Goal: Task Accomplishment & Management: Complete application form

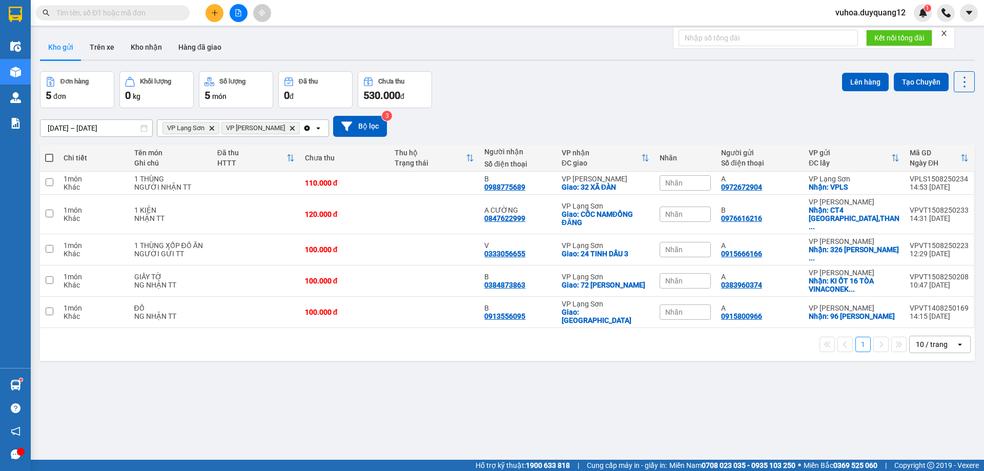
drag, startPoint x: 0, startPoint y: 0, endPoint x: 138, endPoint y: 14, distance: 139.1
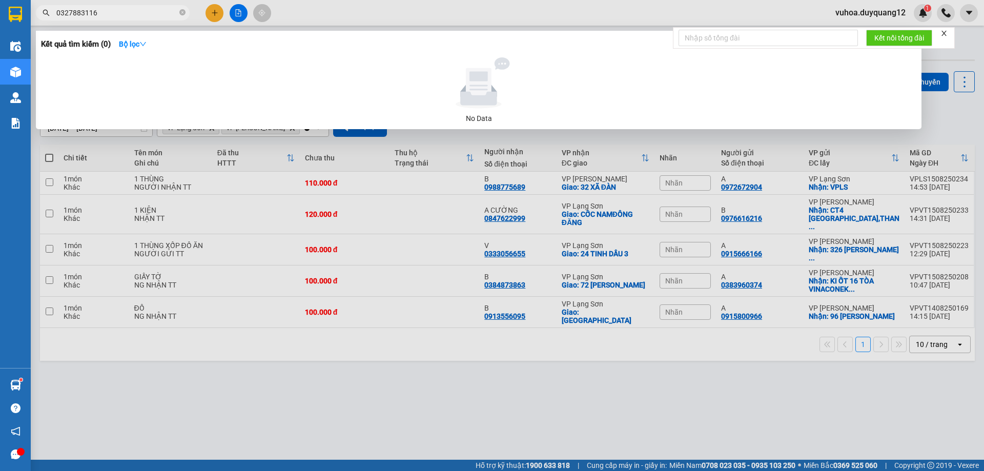
type input "0327883116"
click at [834, 450] on div at bounding box center [492, 235] width 984 height 471
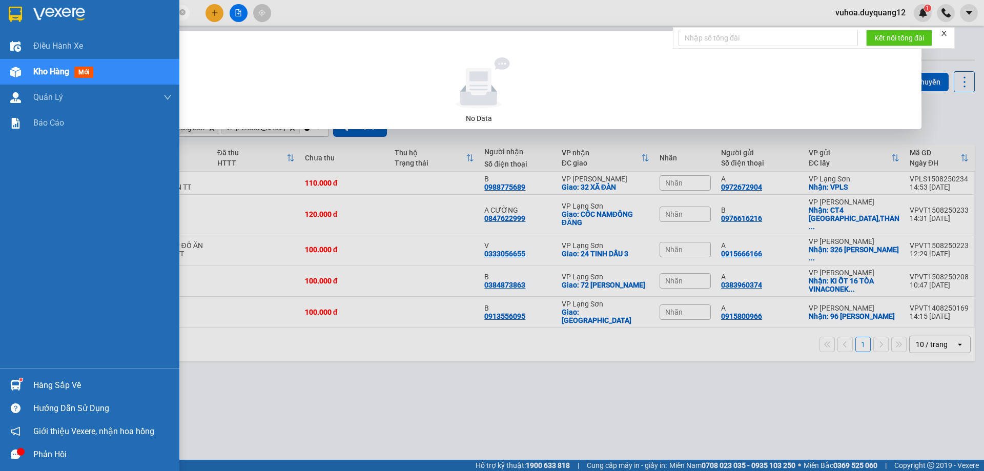
click at [0, 12] on section "Kết quả tìm kiếm ( 0 ) Bộ lọc No Data 0327883116 vuhoa.duyquang12 1 Điều hành x…" at bounding box center [492, 235] width 984 height 471
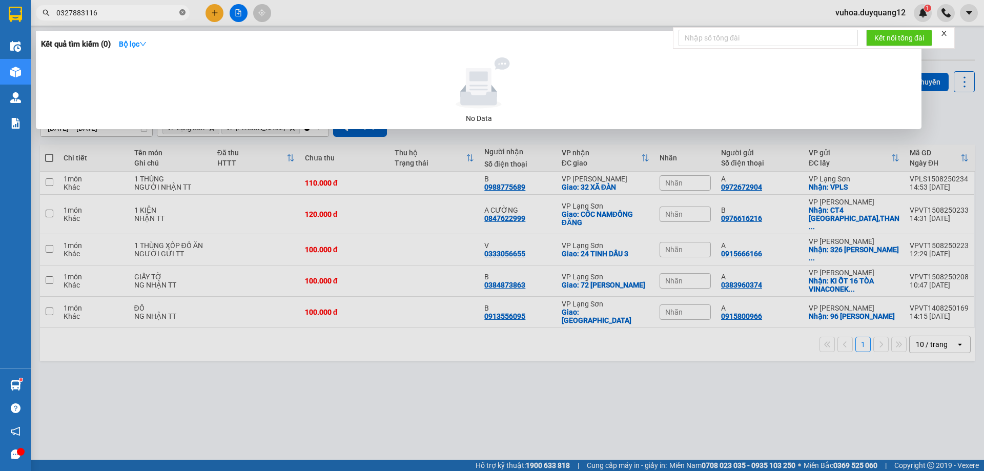
click at [183, 12] on icon "close-circle" at bounding box center [182, 12] width 6 height 6
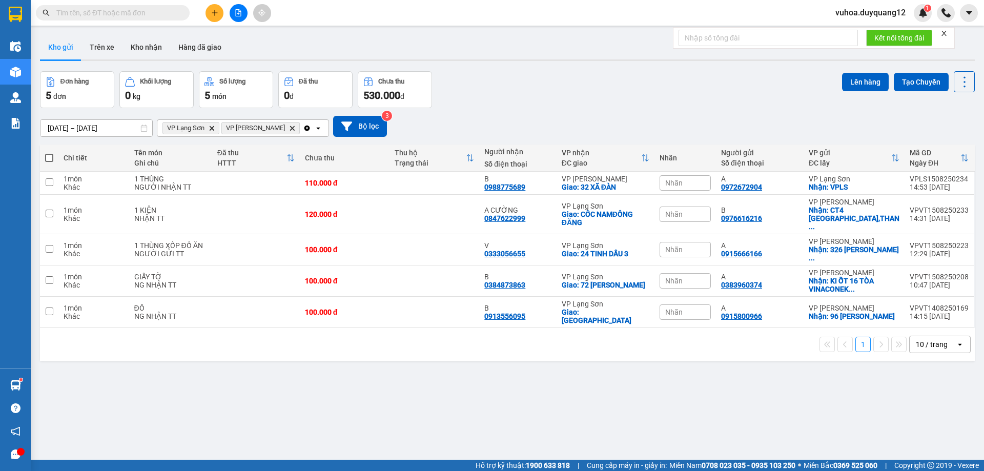
click at [138, 17] on input "text" at bounding box center [116, 12] width 121 height 11
click at [137, 15] on input "text" at bounding box center [116, 12] width 121 height 11
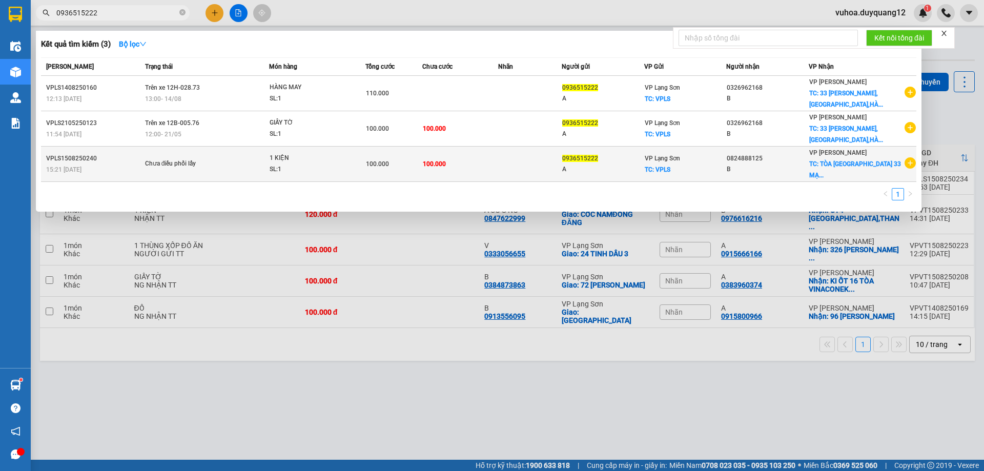
type input "0936515222"
click at [498, 176] on td "100.000" at bounding box center [460, 164] width 76 height 35
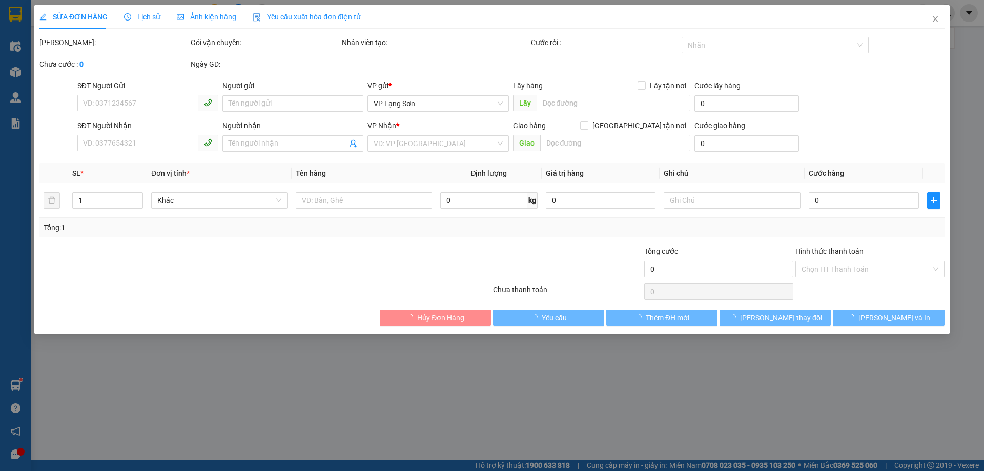
type input "0936515222"
type input "A"
checkbox input "true"
type input "VPLS"
type input "0824888125"
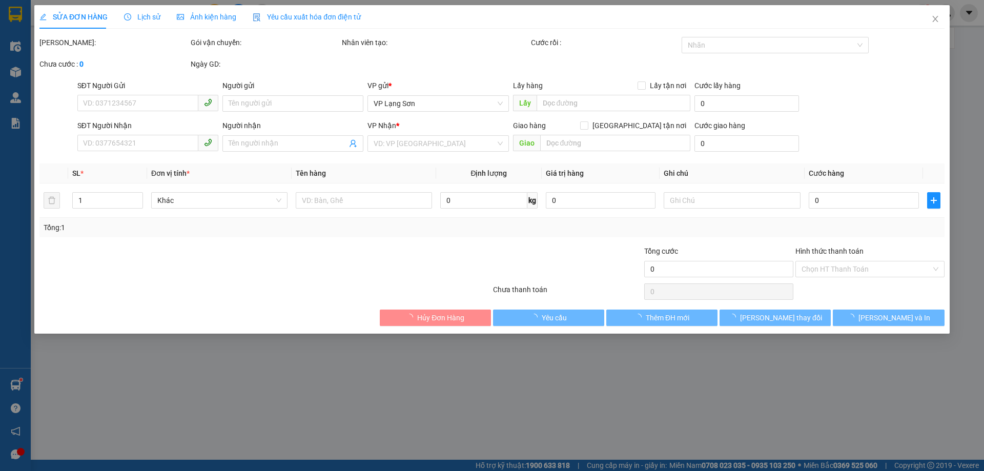
type input "B"
checkbox input "true"
type input "TÒA THĂNG LONG TOWER 33 MẠC THÁI TỔ"
type input "100.000"
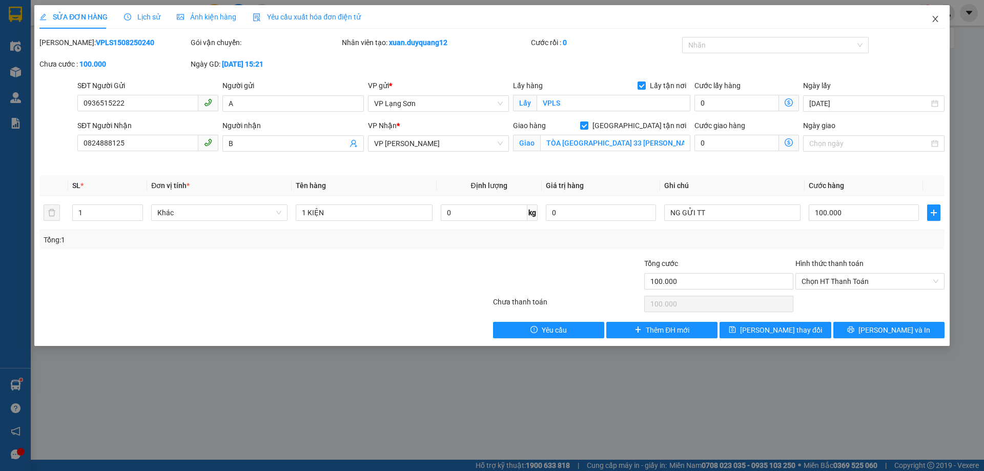
click at [935, 19] on icon "close" at bounding box center [935, 19] width 8 height 8
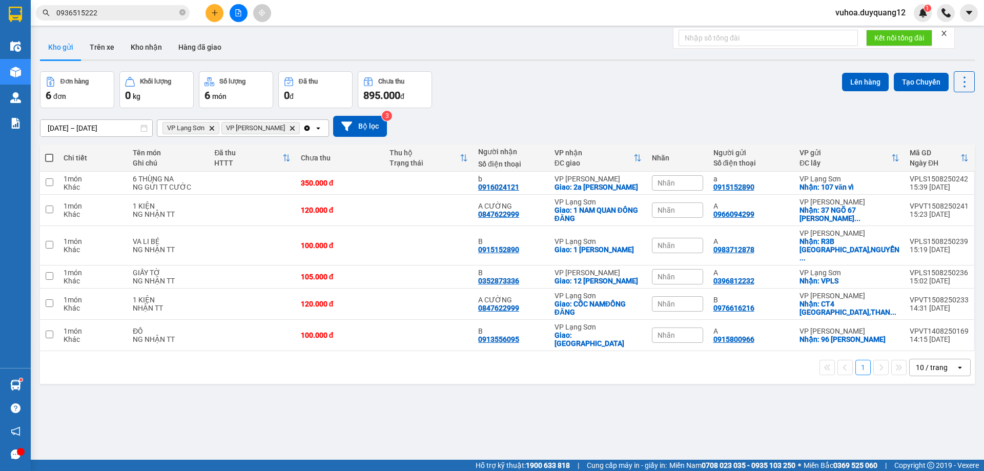
click at [777, 118] on div "13/08/2025 – 15/08/2025 Press the down arrow key to interact with the calendar …" at bounding box center [507, 126] width 935 height 21
click at [879, 19] on span "vuhoa.duyquang12" at bounding box center [870, 12] width 87 height 13
click at [855, 29] on span "Đăng xuất" at bounding box center [875, 31] width 65 height 11
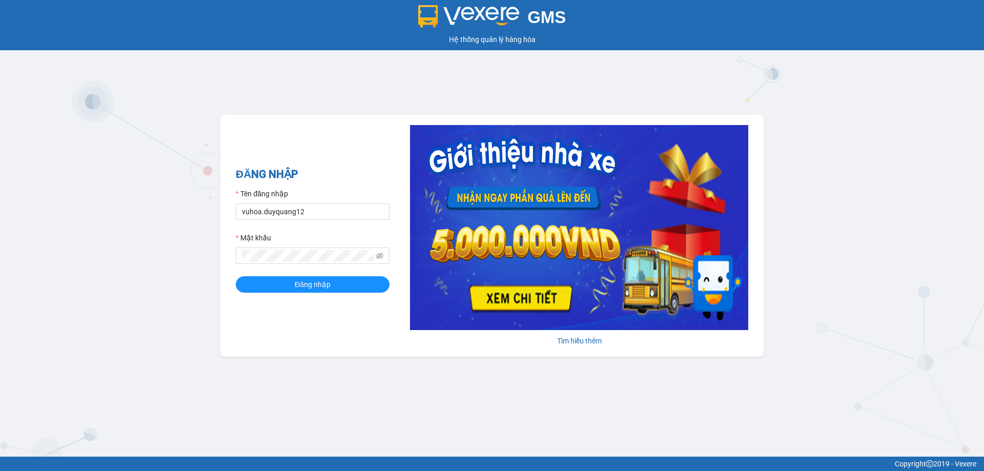
click at [307, 222] on form "Tên đăng nhập vuhoa.duyquang12 Mật khẩu Đăng nhập" at bounding box center [313, 240] width 154 height 105
click at [308, 214] on input "vuhoa.duyquang12" at bounding box center [313, 212] width 154 height 16
type input "ngochue.duyquang12"
click at [348, 288] on button "Đăng nhập" at bounding box center [313, 284] width 154 height 16
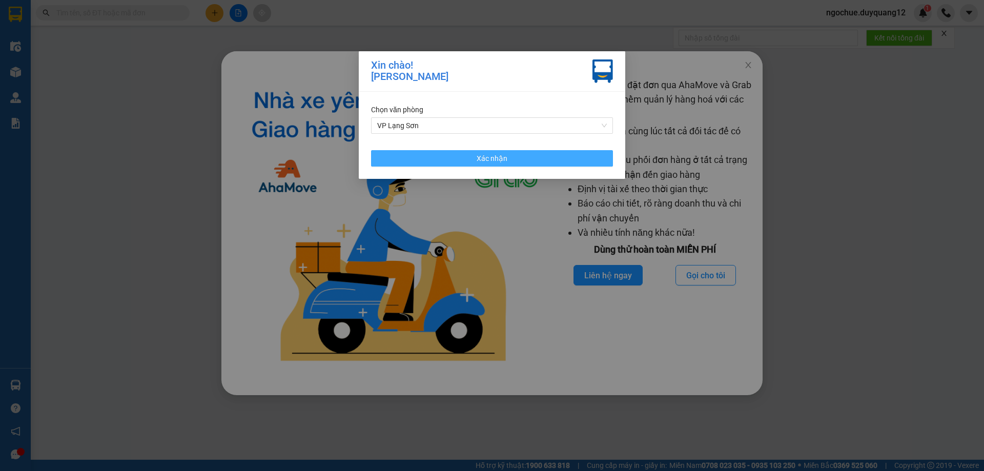
click at [557, 163] on button "Xác nhận" at bounding box center [492, 158] width 242 height 16
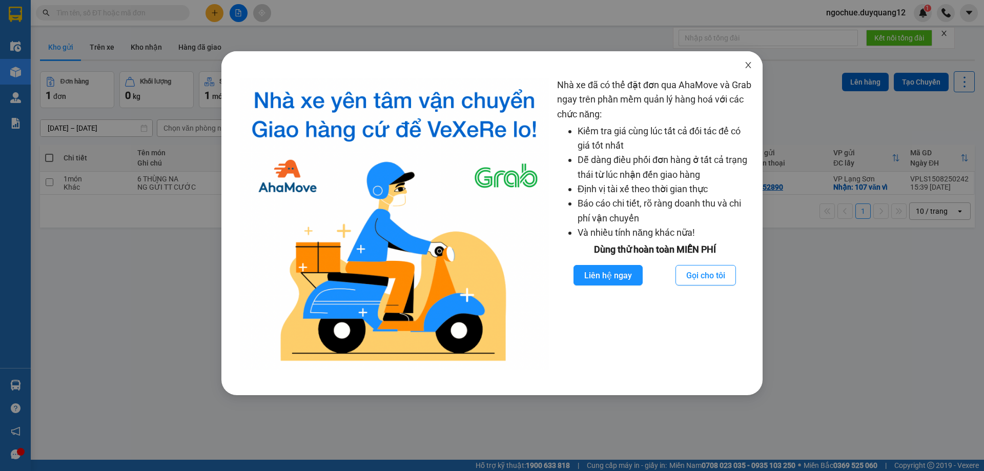
click at [748, 64] on icon "close" at bounding box center [748, 65] width 8 height 8
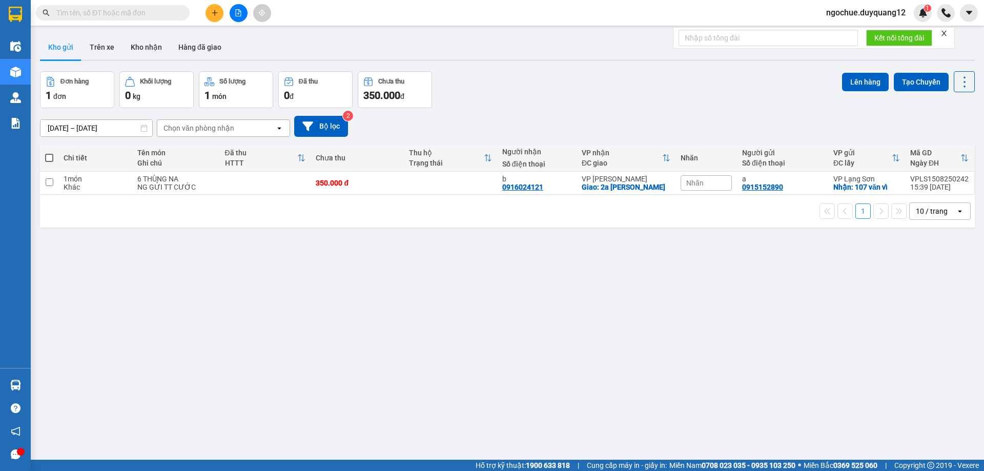
click at [748, 64] on div "ver 1.8.138 Kho gửi Trên xe Kho nhận Hàng đã giao Đơn hàng 1 đơn Khối lượng 0 k…" at bounding box center [507, 266] width 943 height 471
paste input "0832521998"
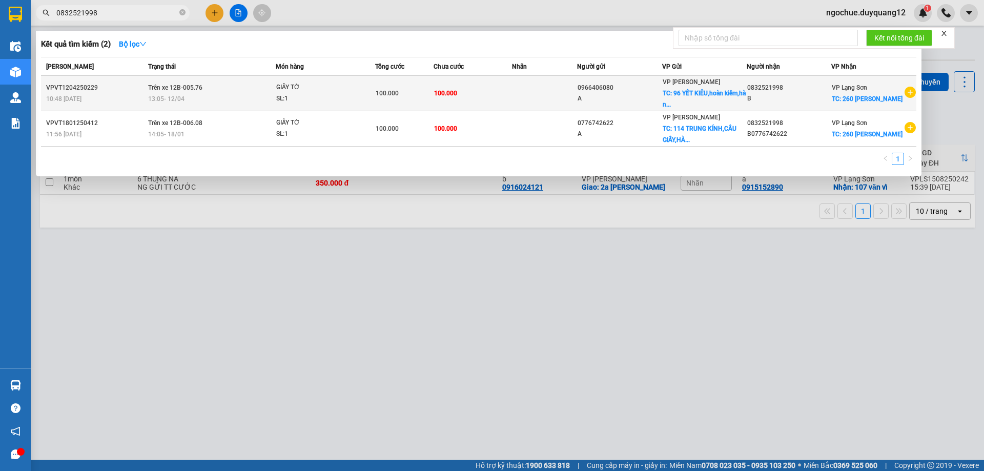
type input "0832521998"
click at [908, 94] on icon "plus-circle" at bounding box center [910, 92] width 11 height 11
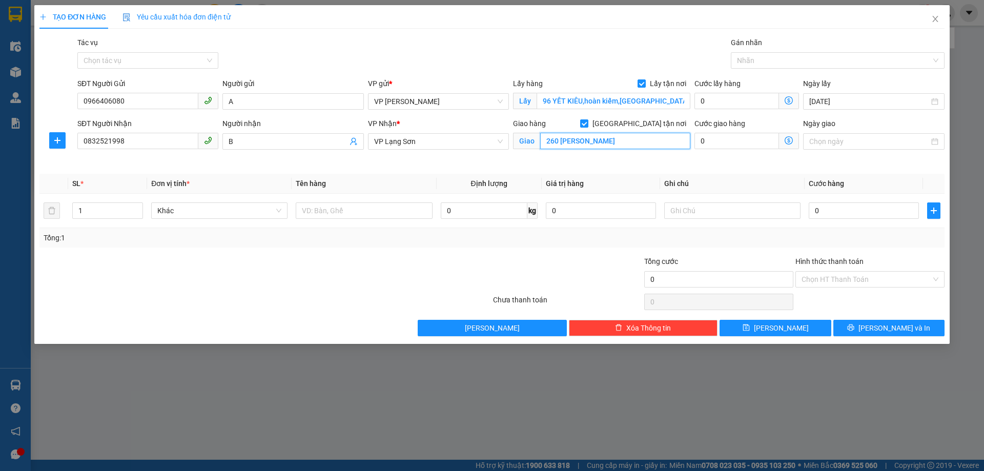
click at [648, 144] on input "260 [PERSON_NAME]" at bounding box center [615, 141] width 150 height 16
drag, startPoint x: 638, startPoint y: 144, endPoint x: 252, endPoint y: 135, distance: 386.1
click at [252, 135] on div "SĐT Người Nhận 0832521998 Người nhận B VP Nhận * VP Lạng Sơn Giao hàng Giao tận…" at bounding box center [511, 142] width 872 height 48
type input "216 BÀ TRIỆU"
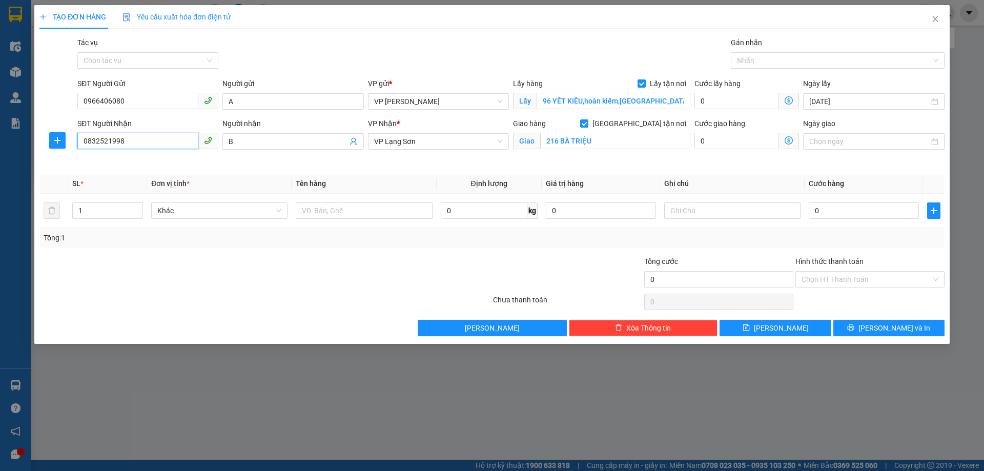
drag, startPoint x: 132, startPoint y: 144, endPoint x: 0, endPoint y: 91, distance: 141.9
click at [0, 91] on div "TẠO ĐƠN HÀNG Yêu cầu xuất hóa đơn điện tử Transit Pickup Surcharge Ids Transit …" at bounding box center [492, 235] width 984 height 471
drag, startPoint x: 136, startPoint y: 107, endPoint x: 31, endPoint y: 104, distance: 105.1
click at [24, 107] on div "TẠO ĐƠN HÀNG Yêu cầu xuất hóa đơn điện tử Transit Pickup Surcharge Ids Transit …" at bounding box center [492, 235] width 984 height 471
type input "B0966406080"
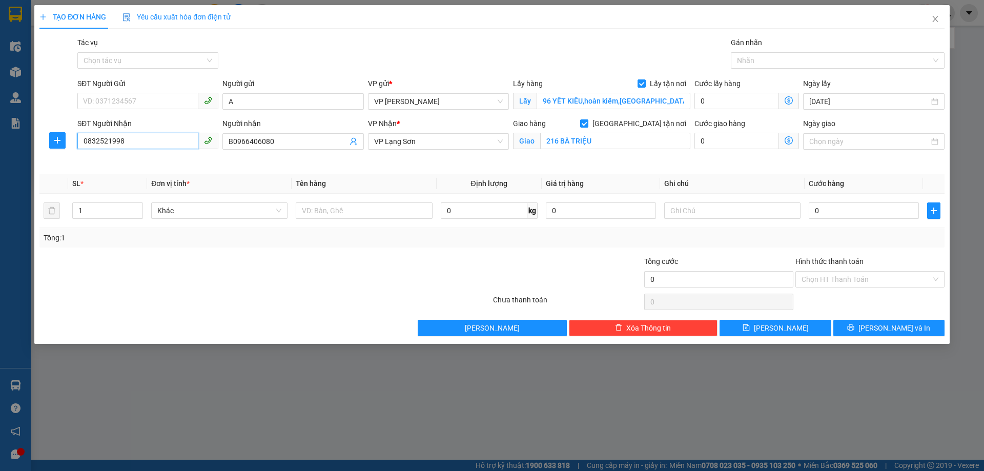
drag, startPoint x: 126, startPoint y: 144, endPoint x: 38, endPoint y: 132, distance: 88.5
click at [36, 132] on div "TẠO ĐƠN HÀNG Yêu cầu xuất hóa đơn điện tử Transit Pickup Surcharge Ids Transit …" at bounding box center [492, 174] width 916 height 339
click at [156, 102] on input "SĐT Người Gửi" at bounding box center [137, 101] width 121 height 16
click at [84, 100] on input "9028722" at bounding box center [137, 101] width 121 height 16
click at [122, 101] on input "09028722" at bounding box center [137, 101] width 121 height 16
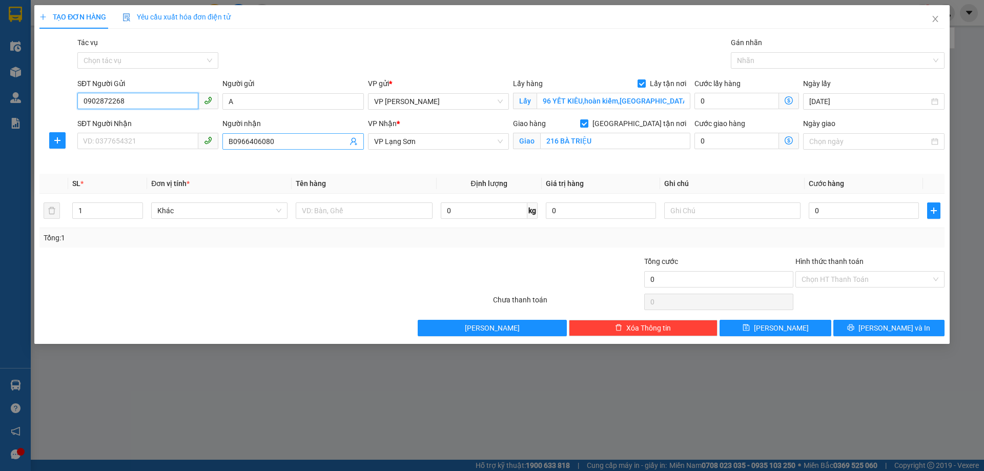
type input "0902872268"
type input "B"
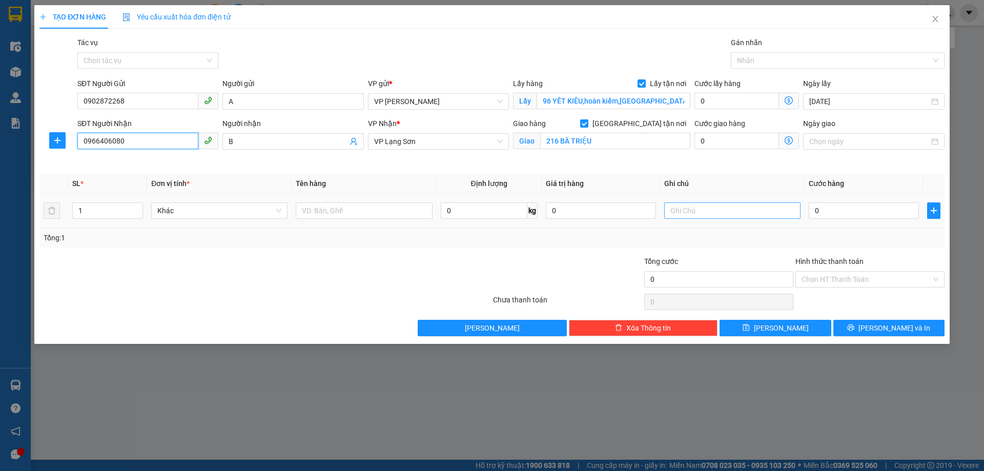
type input "0966406080"
click at [704, 213] on input "text" at bounding box center [732, 210] width 136 height 16
type input "NG NHẬN TT"
click at [827, 212] on input "0" at bounding box center [864, 210] width 110 height 16
type input "1"
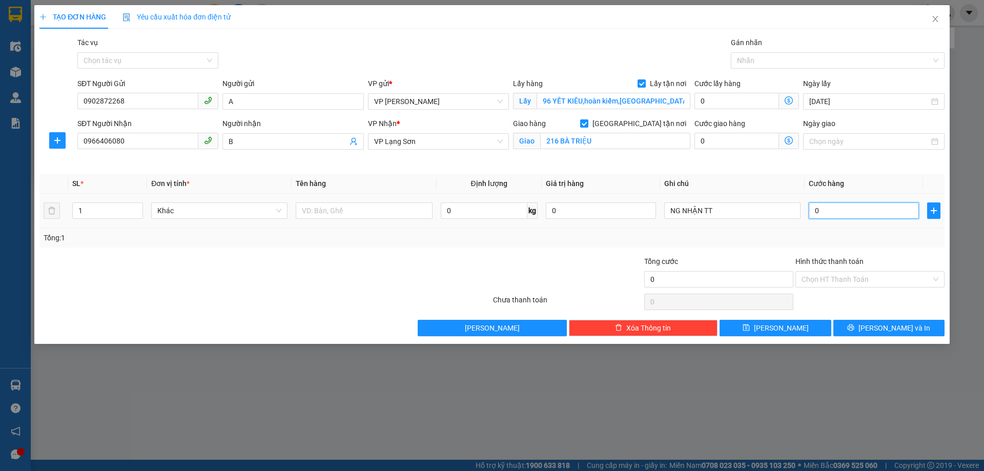
type input "1"
type input "10"
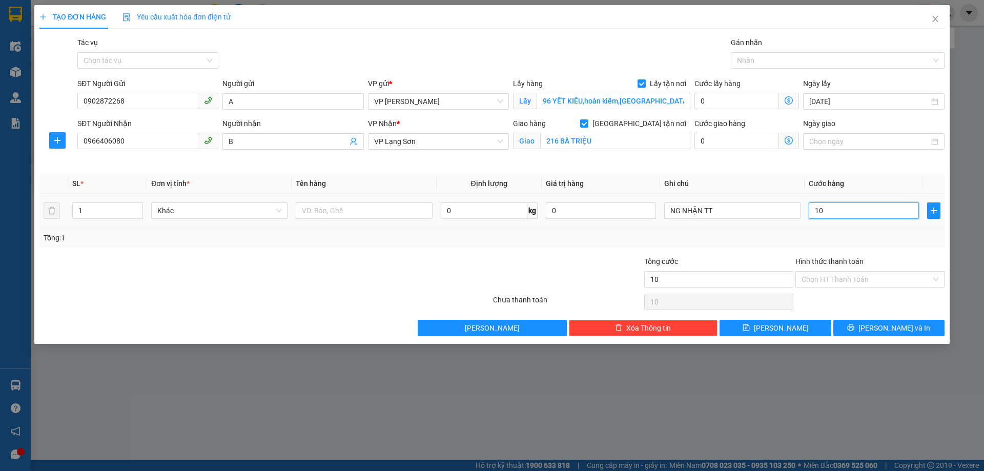
type input "100"
type input "100.000"
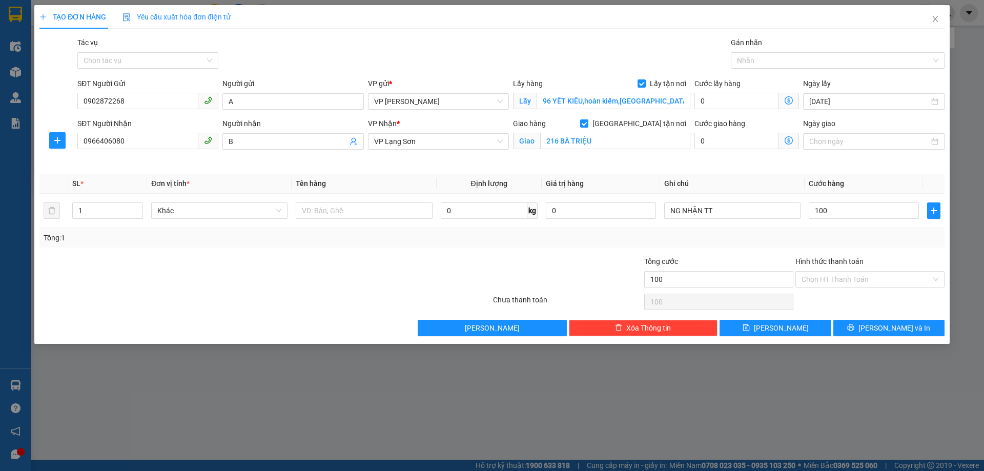
type input "100.000"
click at [722, 176] on th "Ghi chú" at bounding box center [732, 184] width 145 height 20
click at [352, 212] on input "text" at bounding box center [364, 210] width 136 height 16
type input "GIẤY TỜ"
click at [349, 274] on div at bounding box center [416, 274] width 151 height 36
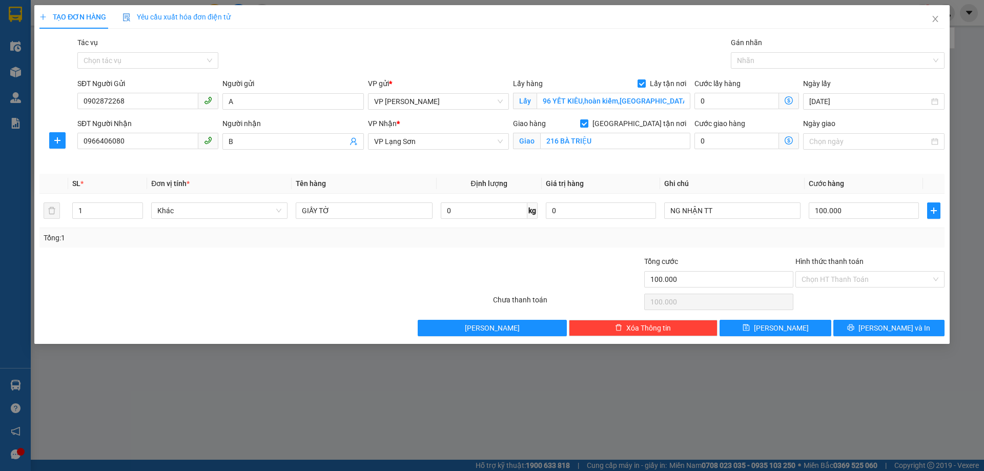
click at [745, 248] on div "Transit Pickup Surcharge Ids Transit Deliver Surcharge Ids Transit Deliver Surc…" at bounding box center [491, 186] width 905 height 299
click at [702, 240] on div "Tổng: 1" at bounding box center [492, 237] width 897 height 11
click at [631, 264] on div at bounding box center [567, 274] width 151 height 36
click at [735, 240] on div "Tổng: 1" at bounding box center [492, 237] width 897 height 11
click at [656, 151] on div "Giao hàng [GEOGRAPHIC_DATA] tận nơi Giao 216 BÀ TRIỆU" at bounding box center [601, 136] width 177 height 36
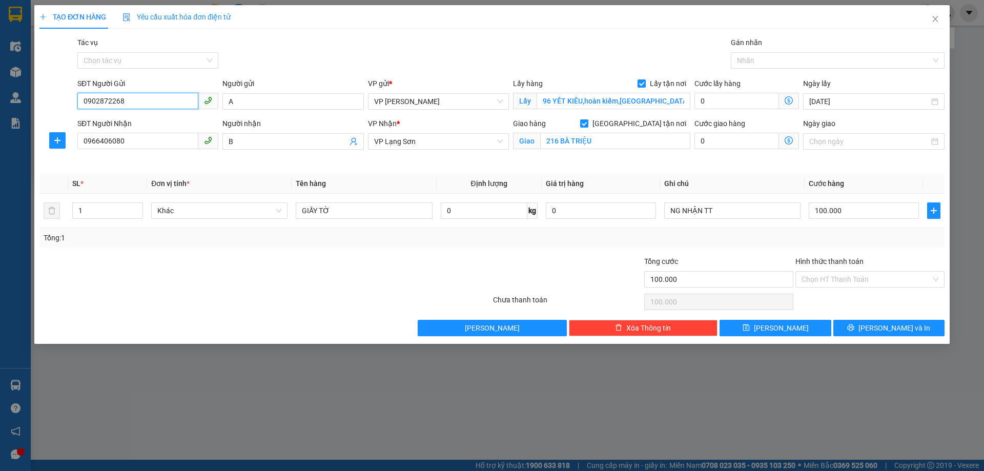
drag, startPoint x: 130, startPoint y: 99, endPoint x: 47, endPoint y: 103, distance: 83.1
click at [47, 103] on div "SĐT Người Gửi 0902872268 0902872268 Người gửi A VP gửi * VP [PERSON_NAME] Lấy h…" at bounding box center [491, 96] width 907 height 36
click at [125, 143] on input "0966406080" at bounding box center [137, 141] width 121 height 16
drag, startPoint x: 53, startPoint y: 145, endPoint x: 0, endPoint y: 116, distance: 60.6
click at [0, 116] on div "TẠO ĐƠN HÀNG Yêu cầu xuất hóa đơn điện tử Transit Pickup Surcharge Ids Transit …" at bounding box center [492, 235] width 984 height 471
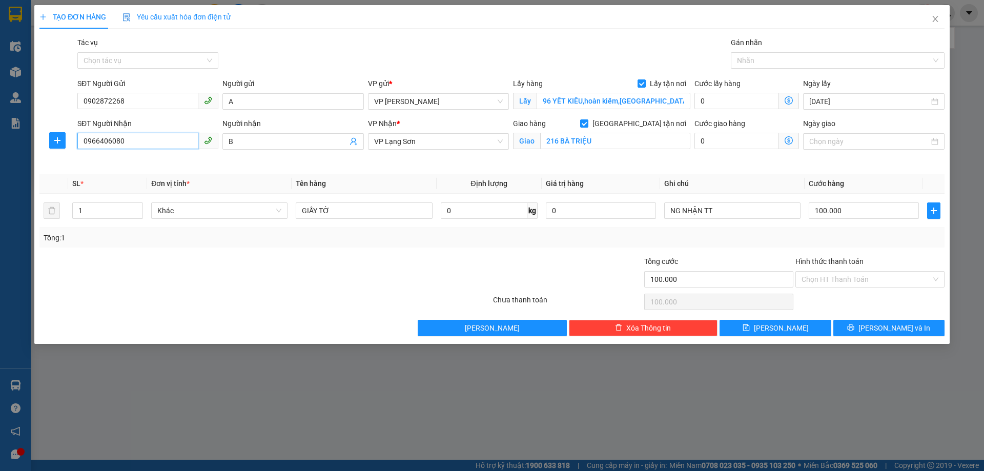
paste input "0832521998"
drag, startPoint x: 129, startPoint y: 146, endPoint x: 131, endPoint y: 137, distance: 9.0
click at [8, 132] on div "TẠO ĐƠN HÀNG Yêu cầu xuất hóa đơn điện tử Transit Pickup Surcharge Ids Transit …" at bounding box center [492, 235] width 984 height 471
type input "0832521998"
type input "VPHN"
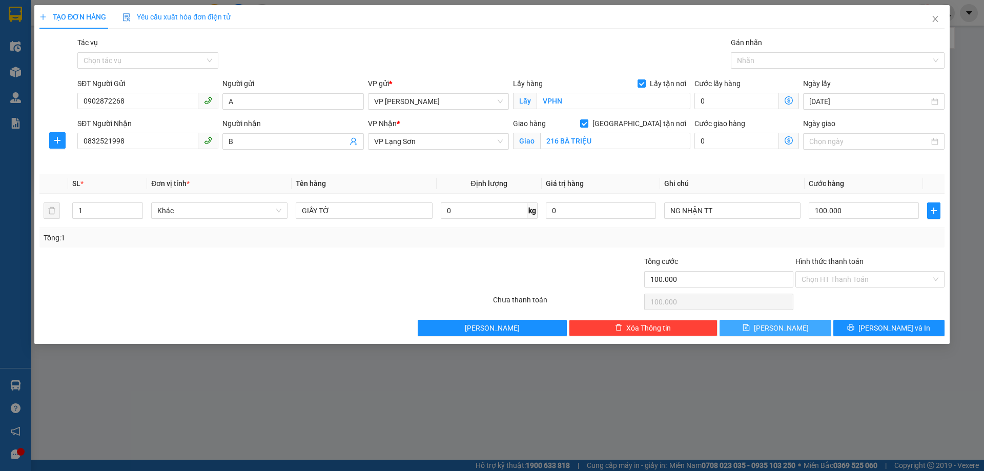
click at [745, 329] on button "[PERSON_NAME]" at bounding box center [775, 328] width 111 height 16
click at [86, 138] on input "0832521998" at bounding box center [137, 141] width 121 height 16
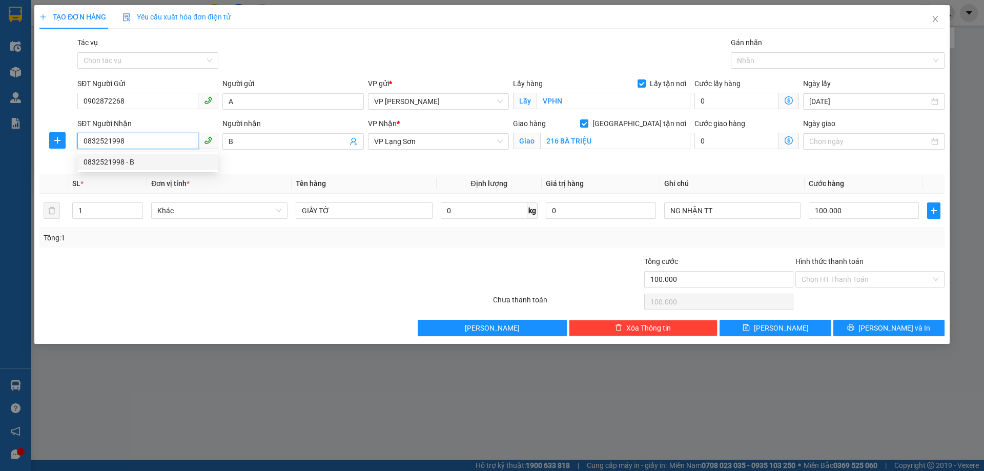
type input "0832521998"
click at [728, 338] on div "TẠO ĐƠN HÀNG Yêu cầu xuất hóa đơn điện tử Transit Pickup Surcharge Ids Transit …" at bounding box center [492, 174] width 916 height 339
click at [936, 18] on icon "close" at bounding box center [935, 19] width 8 height 8
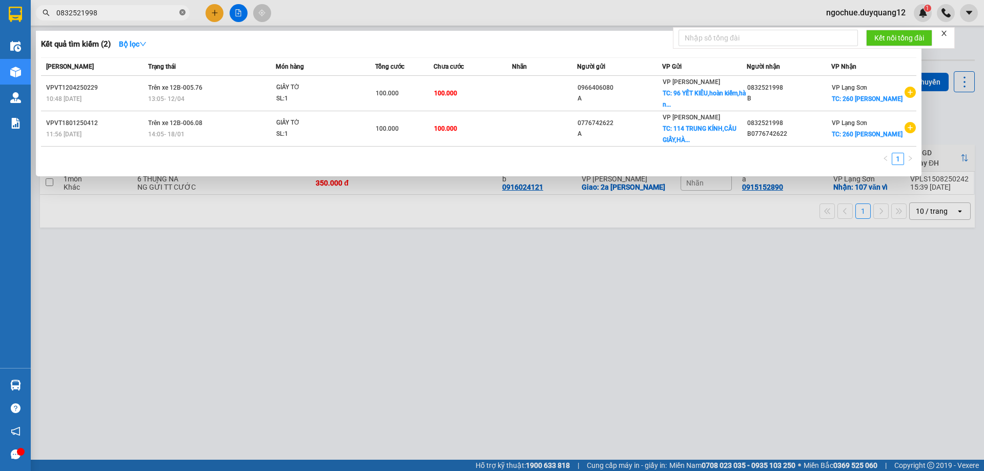
drag, startPoint x: 183, startPoint y: 13, endPoint x: 141, endPoint y: 10, distance: 41.1
click at [182, 14] on icon "close-circle" at bounding box center [182, 12] width 6 height 6
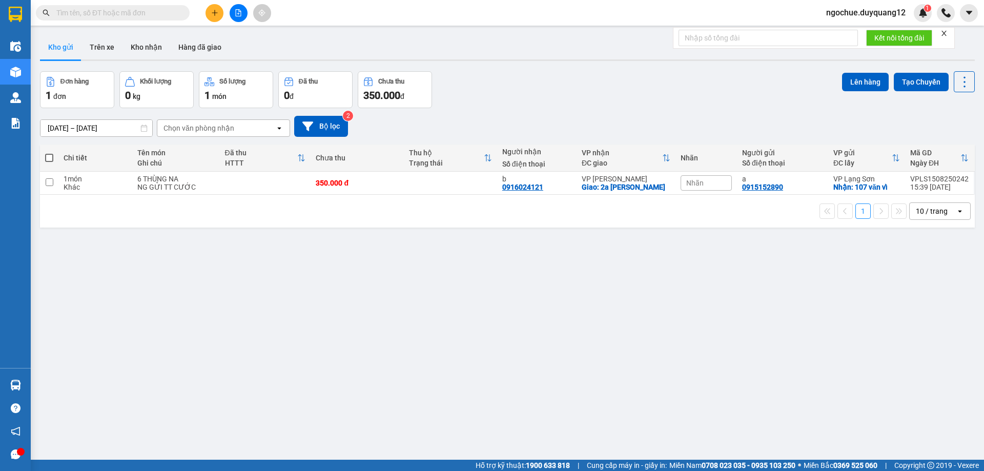
paste input "0915152890"
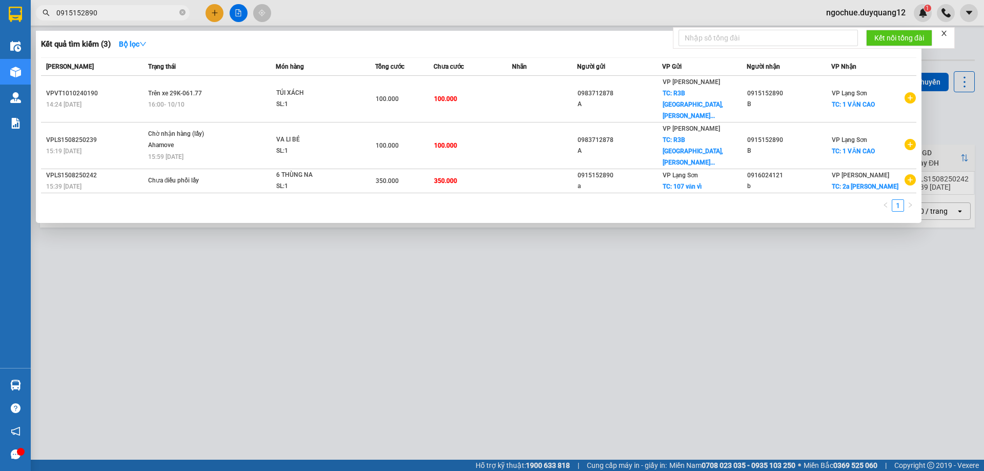
type input "0915152890"
